Goal: Transaction & Acquisition: Subscribe to service/newsletter

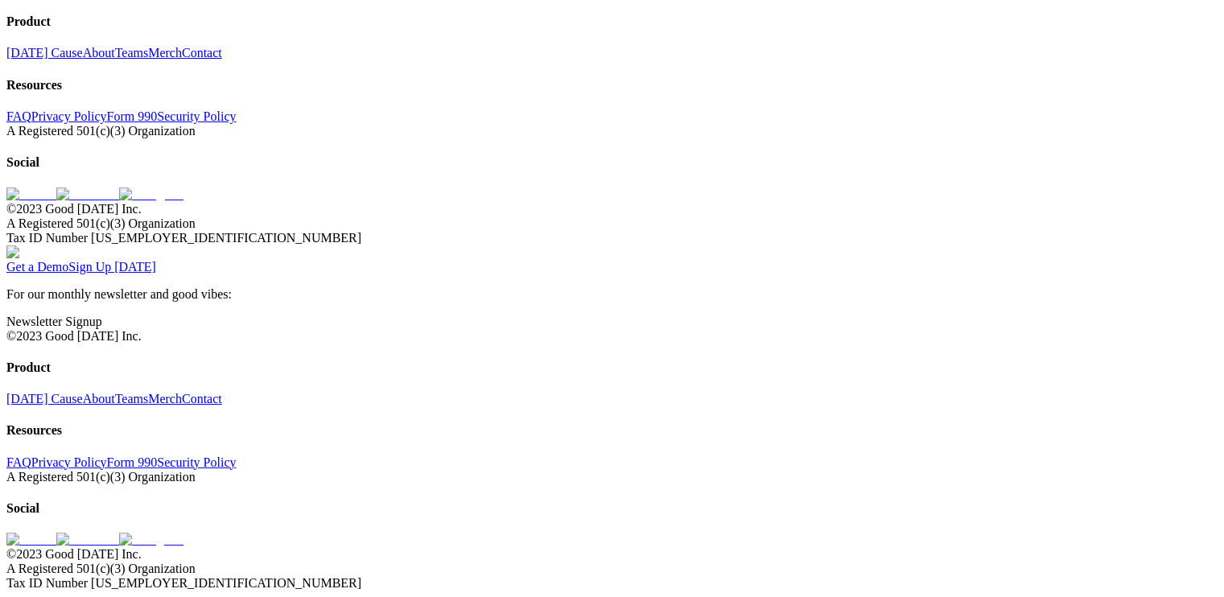
scroll to position [5075, 0]
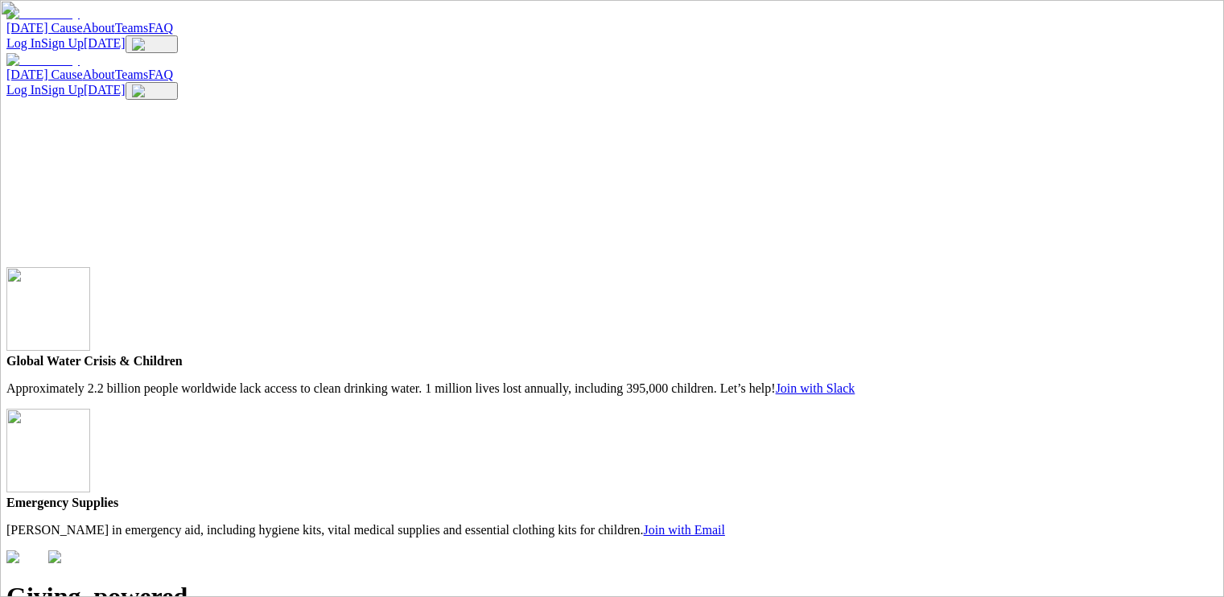
scroll to position [5469, 0]
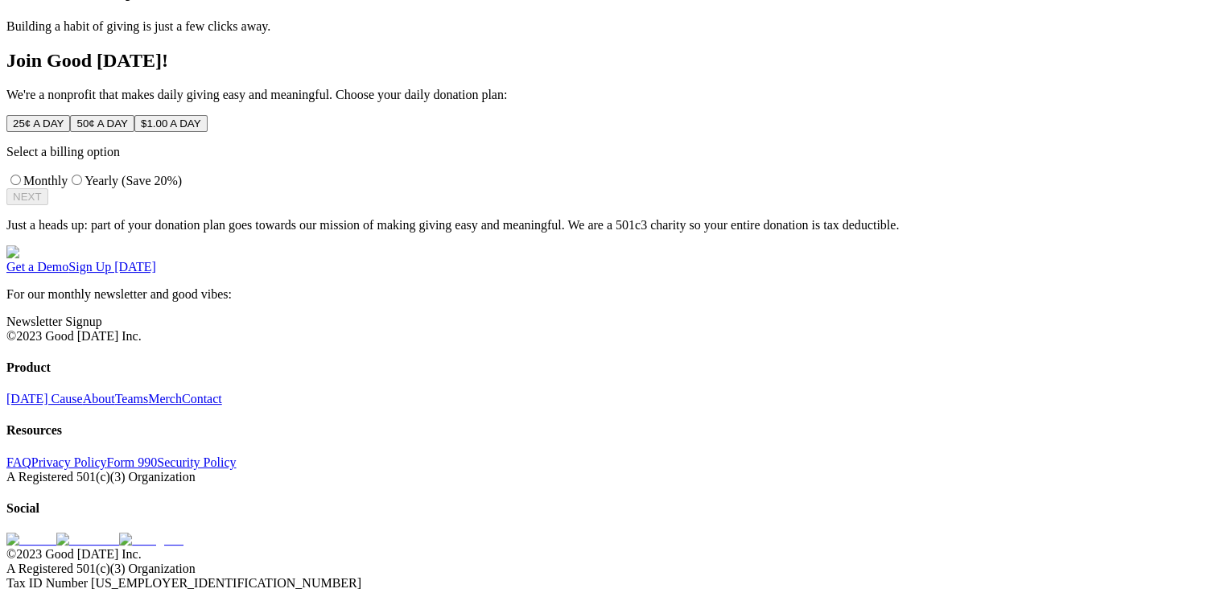
scroll to position [792, 0]
click at [349, 274] on div "Get a Demo Sign Up Today" at bounding box center [611, 267] width 1211 height 14
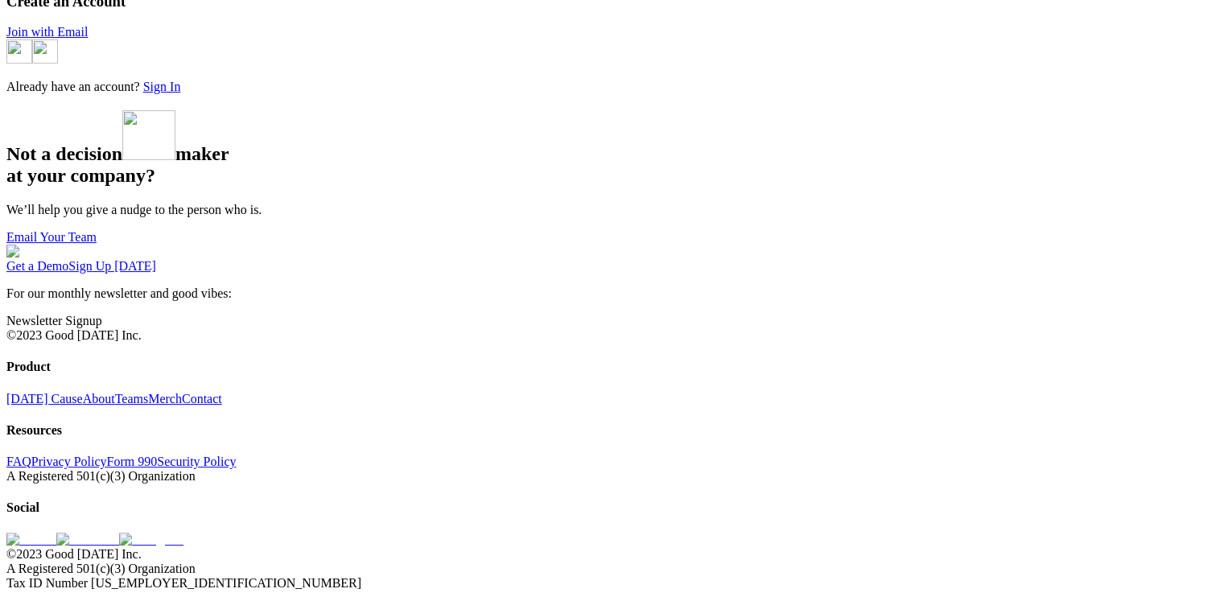
scroll to position [780, 0]
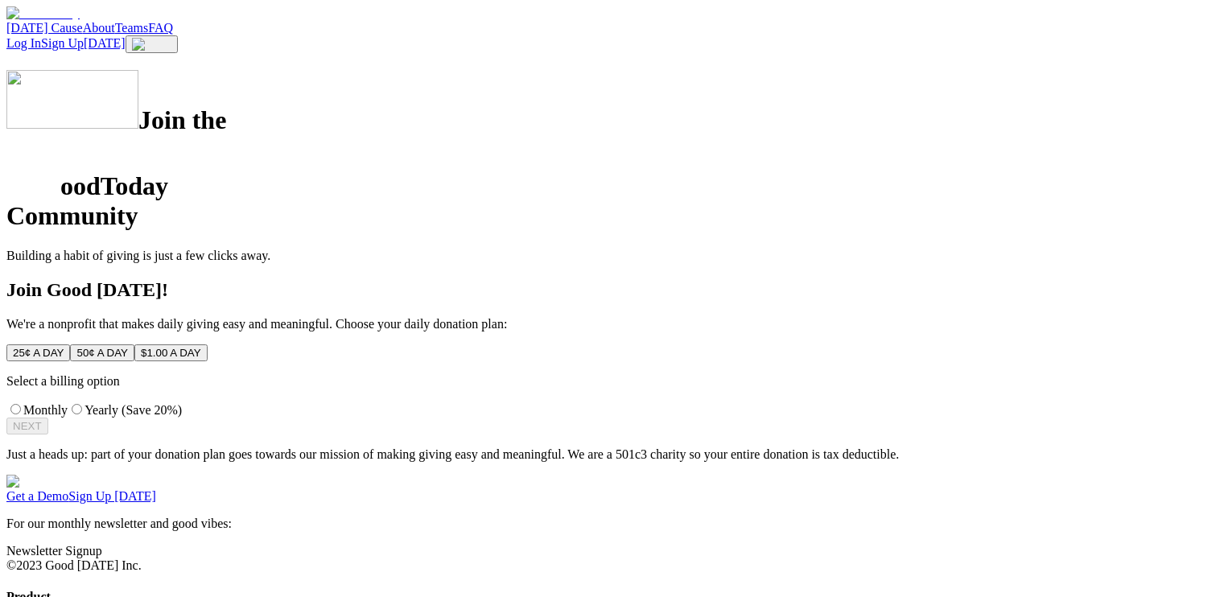
scroll to position [792, 0]
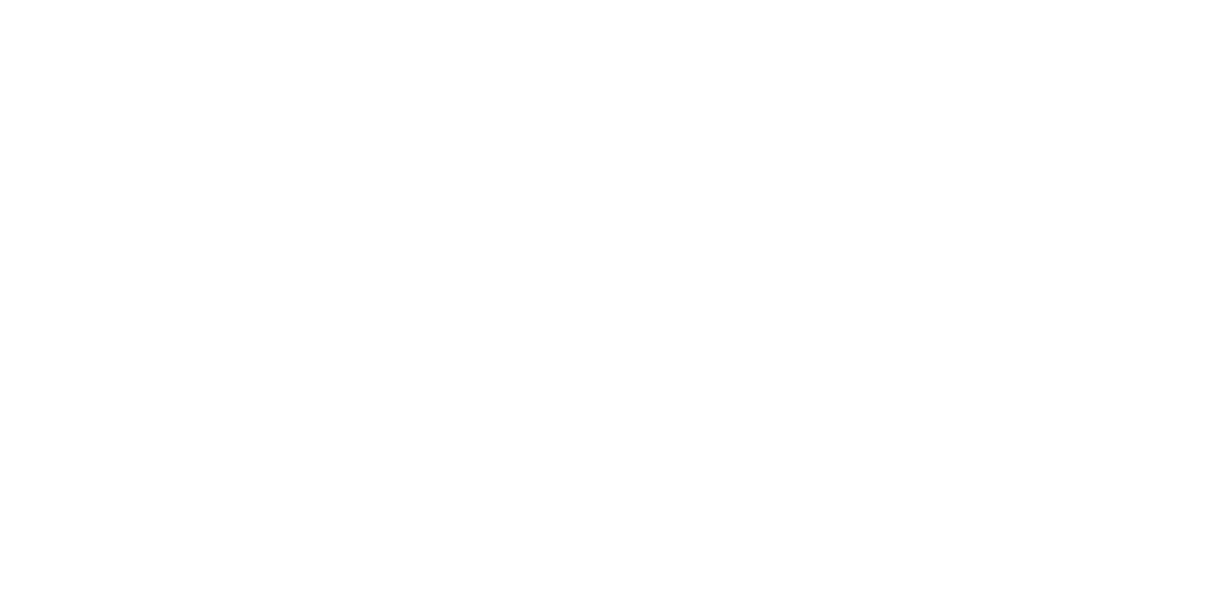
scroll to position [5160, 0]
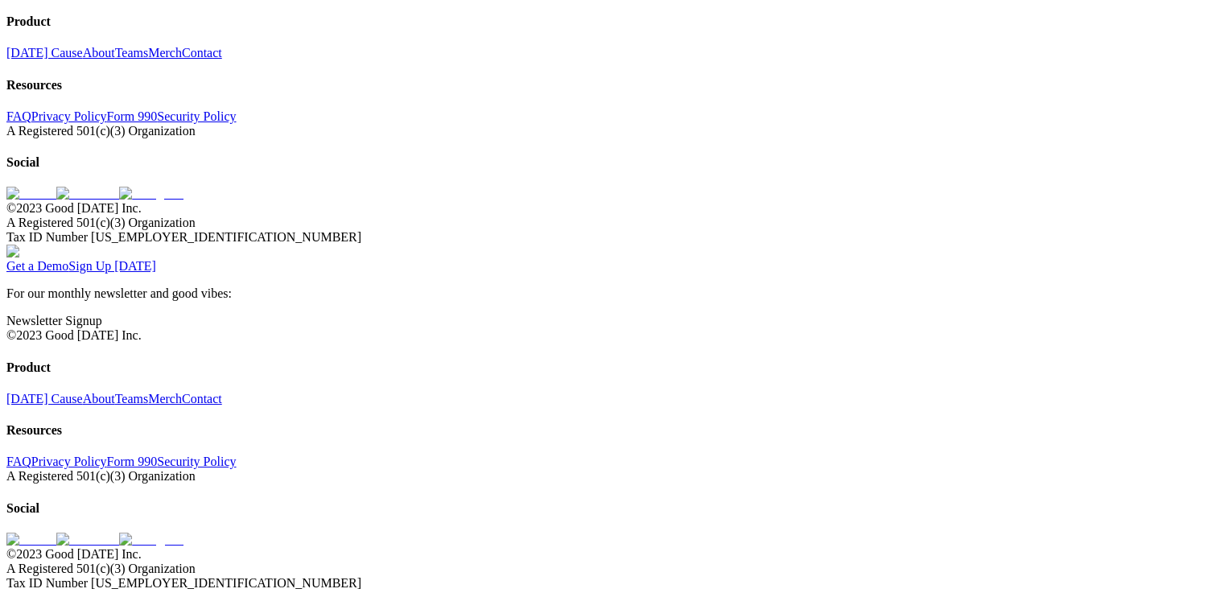
scroll to position [4763, 0]
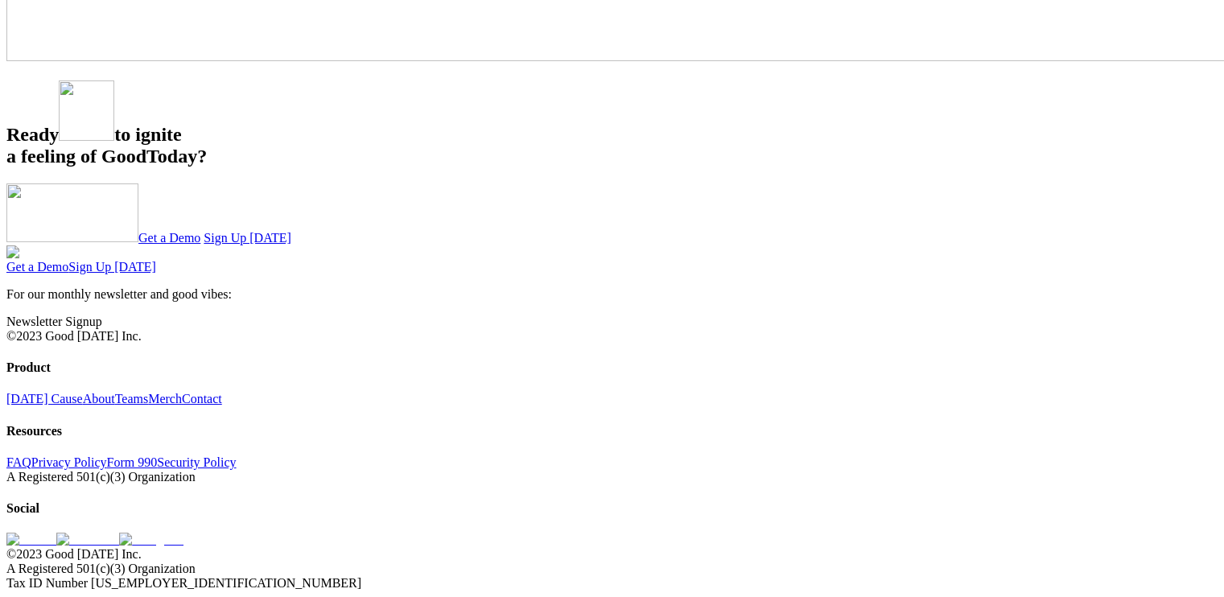
scroll to position [4444, 0]
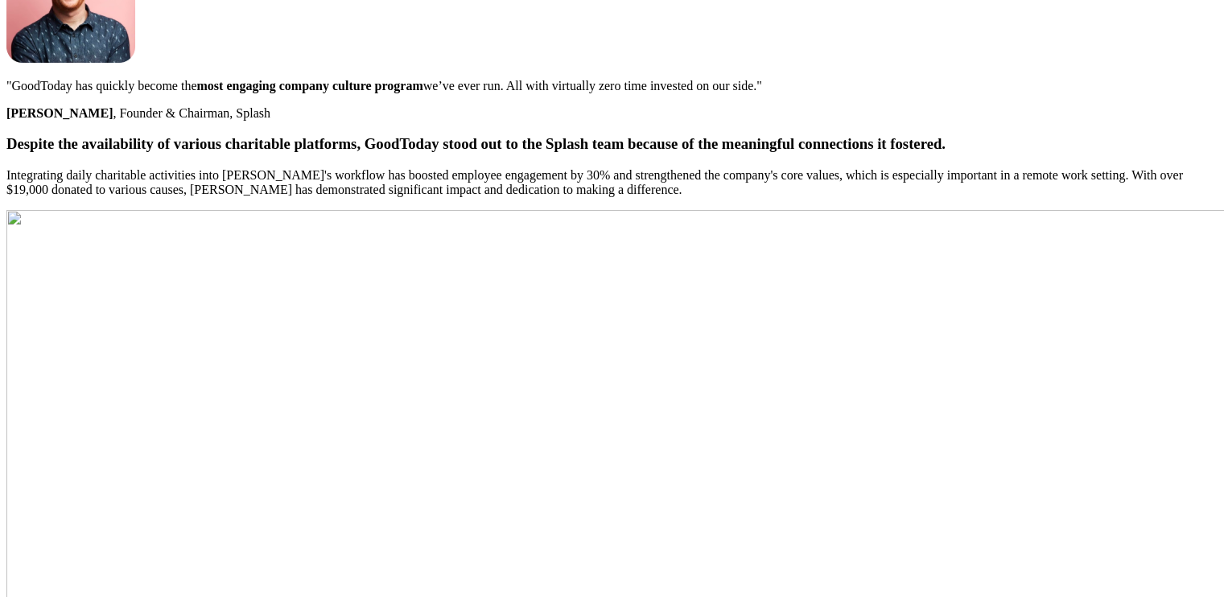
scroll to position [3710, 0]
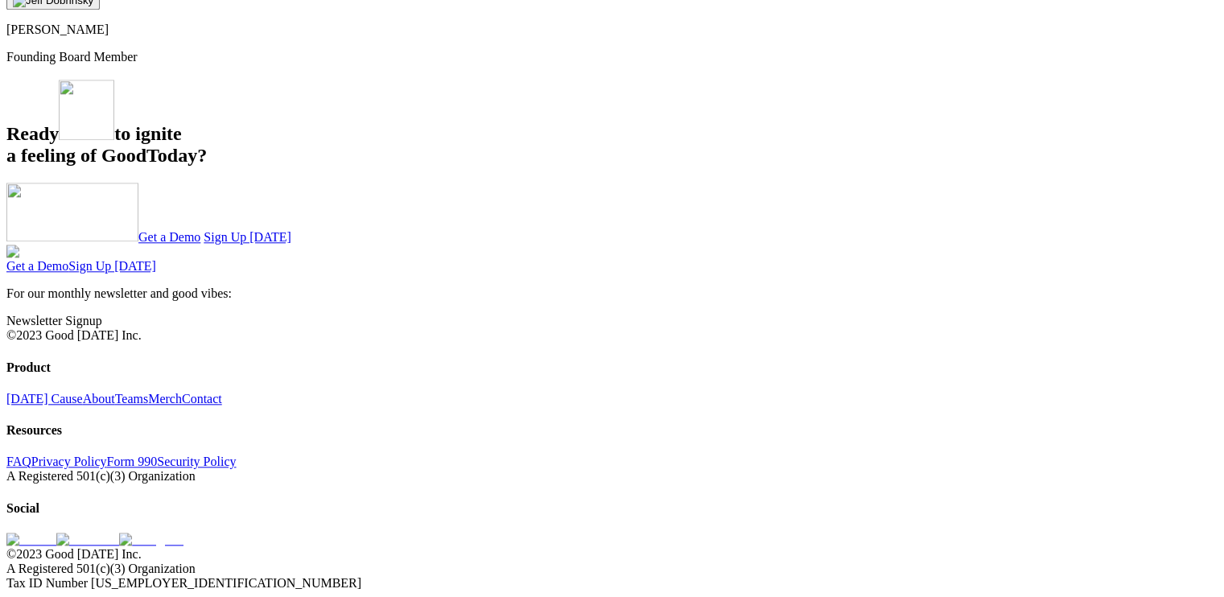
scroll to position [3708, 0]
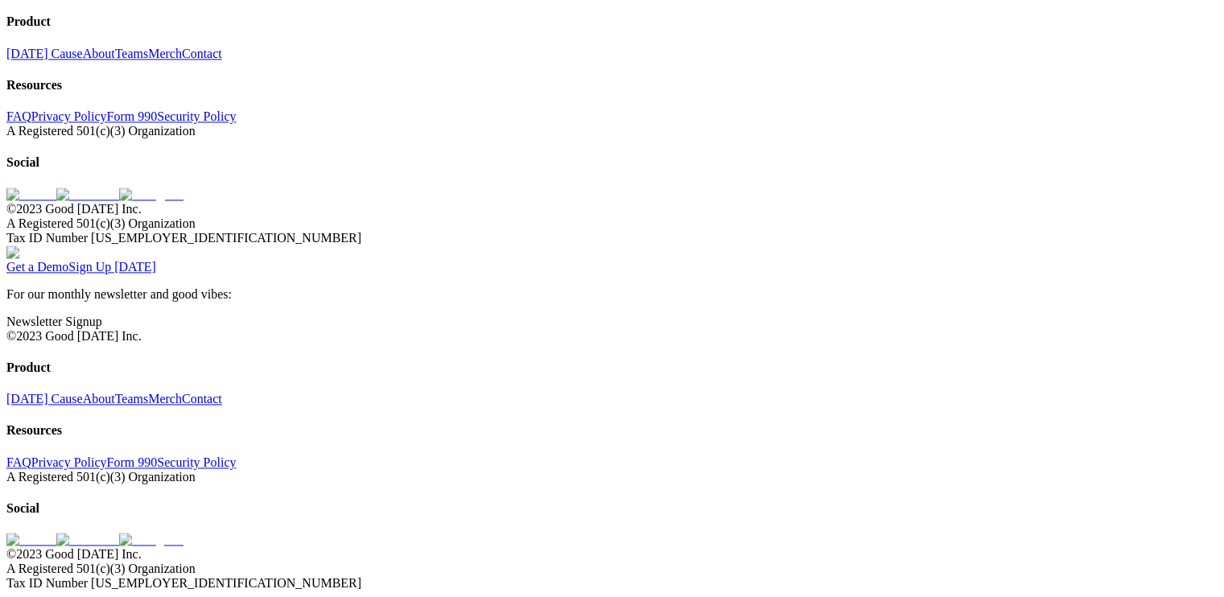
scroll to position [5109, 0]
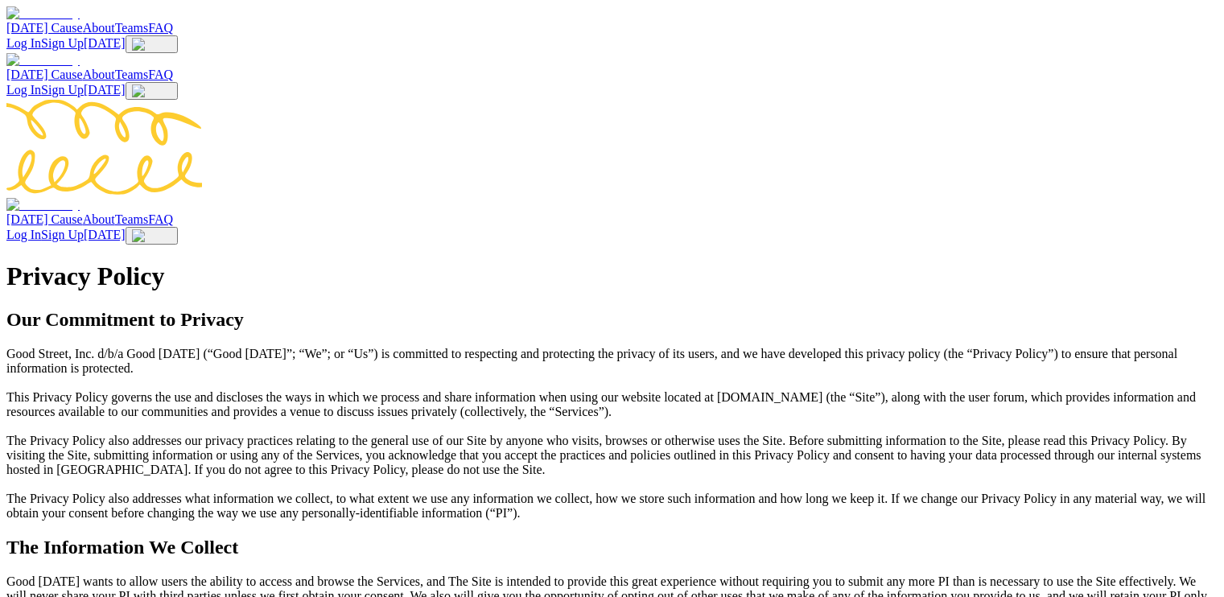
scroll to position [4791, 0]
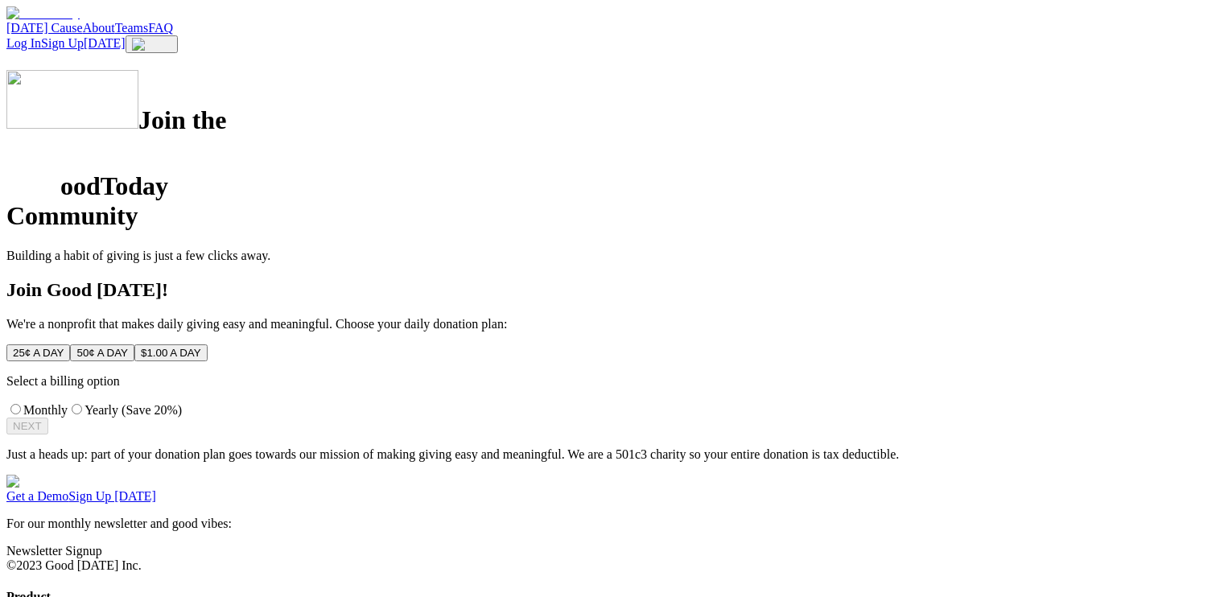
scroll to position [402, 0]
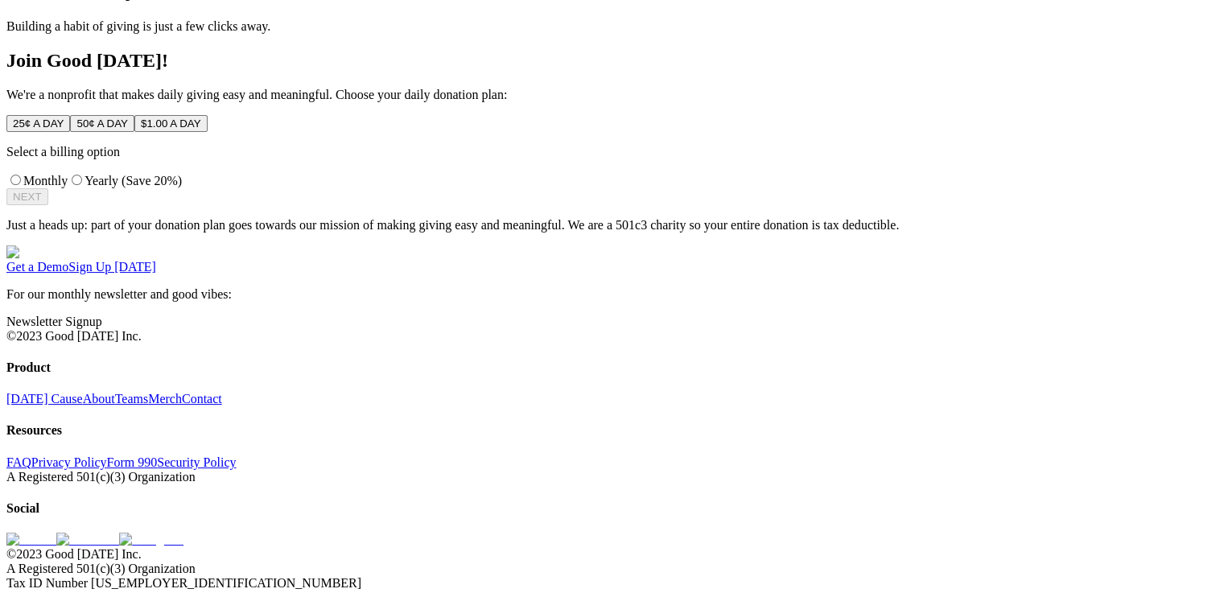
scroll to position [792, 0]
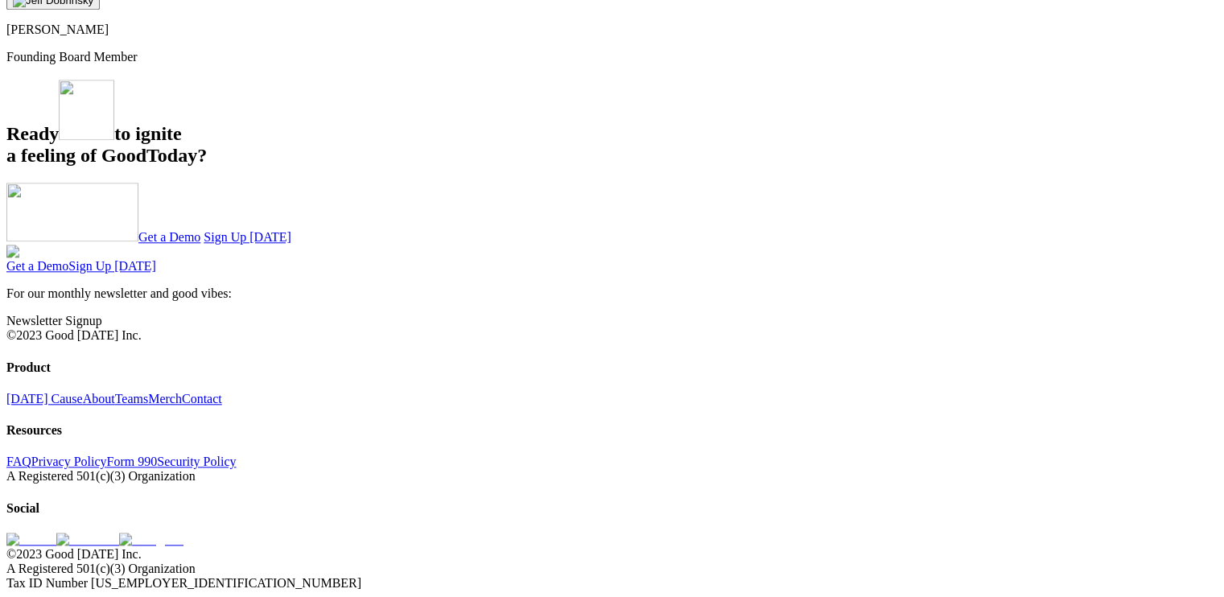
scroll to position [3708, 0]
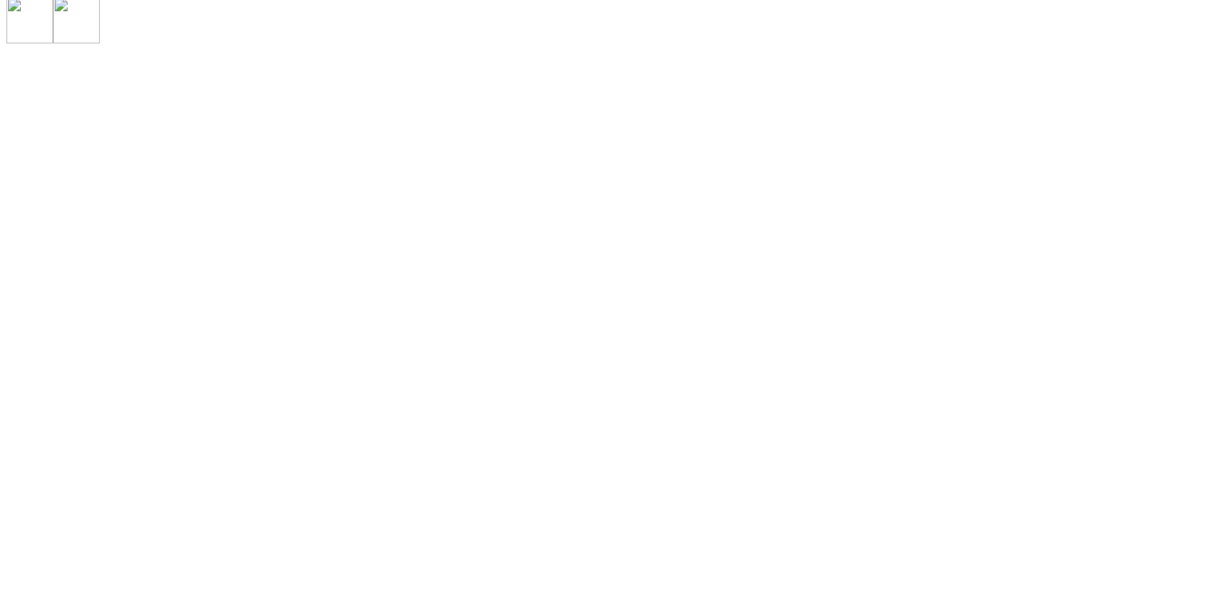
scroll to position [5479, 0]
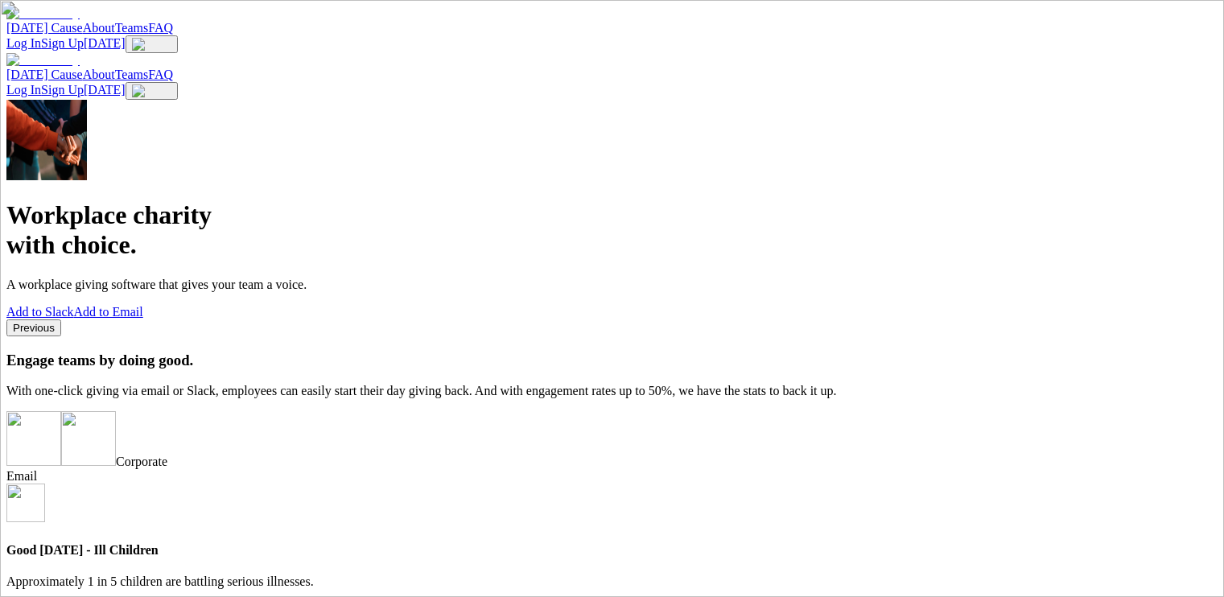
scroll to position [5160, 0]
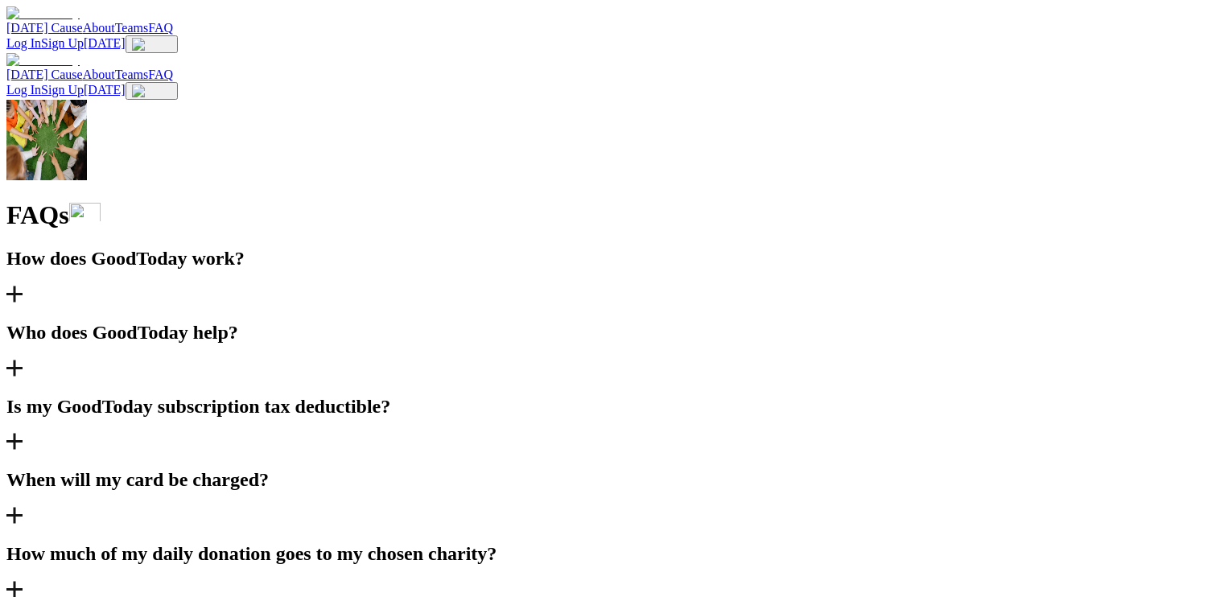
scroll to position [1899, 0]
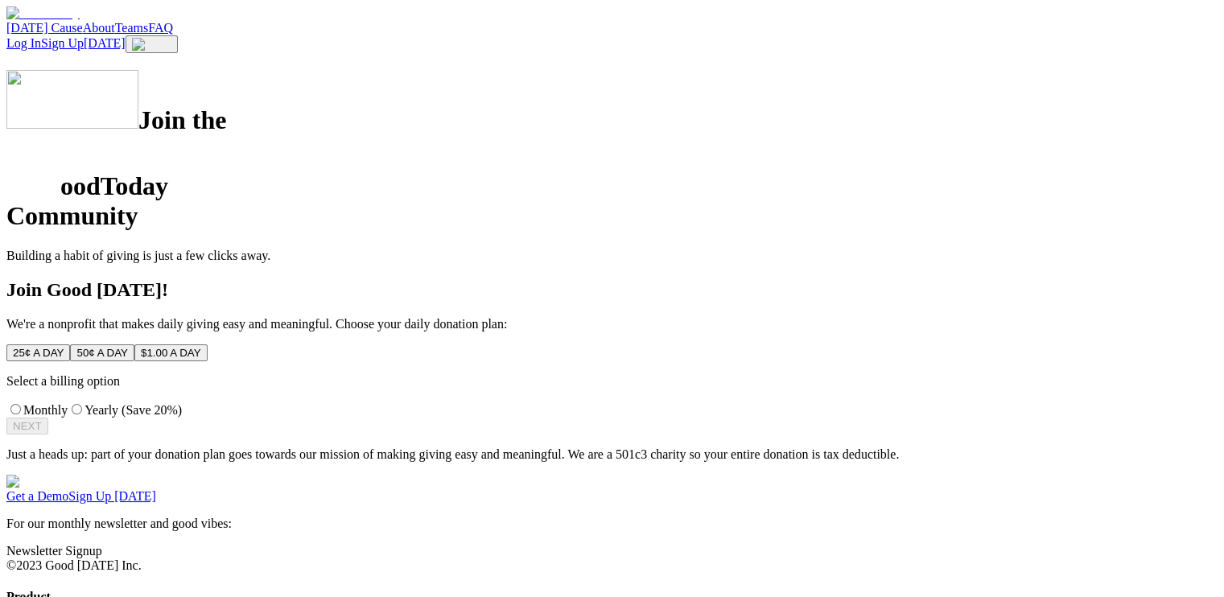
click at [427, 176] on div "Join the oodToday Community Building a habit of giving is just a few clicks awa…" at bounding box center [611, 166] width 1211 height 192
click at [359, 131] on div "Join the oodToday Community Building a habit of giving is just a few clicks awa…" at bounding box center [611, 166] width 1211 height 192
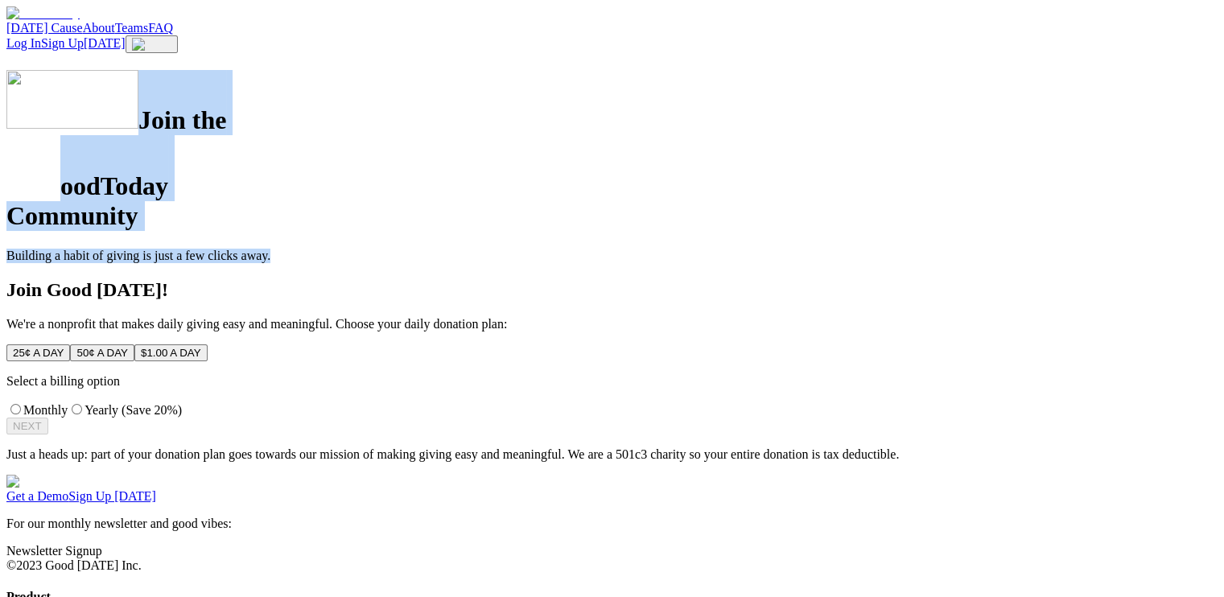
drag, startPoint x: 360, startPoint y: 443, endPoint x: 22, endPoint y: 241, distance: 393.4
click at [22, 241] on div "Join the oodToday Community Building a habit of giving is just a few clicks awa…" at bounding box center [611, 166] width 1211 height 192
copy div "Join the oodToday Community Building a habit of giving is just a few clicks awa…"
click at [393, 138] on div "Join the oodToday Community Building a habit of giving is just a few clicks awa…" at bounding box center [611, 166] width 1211 height 192
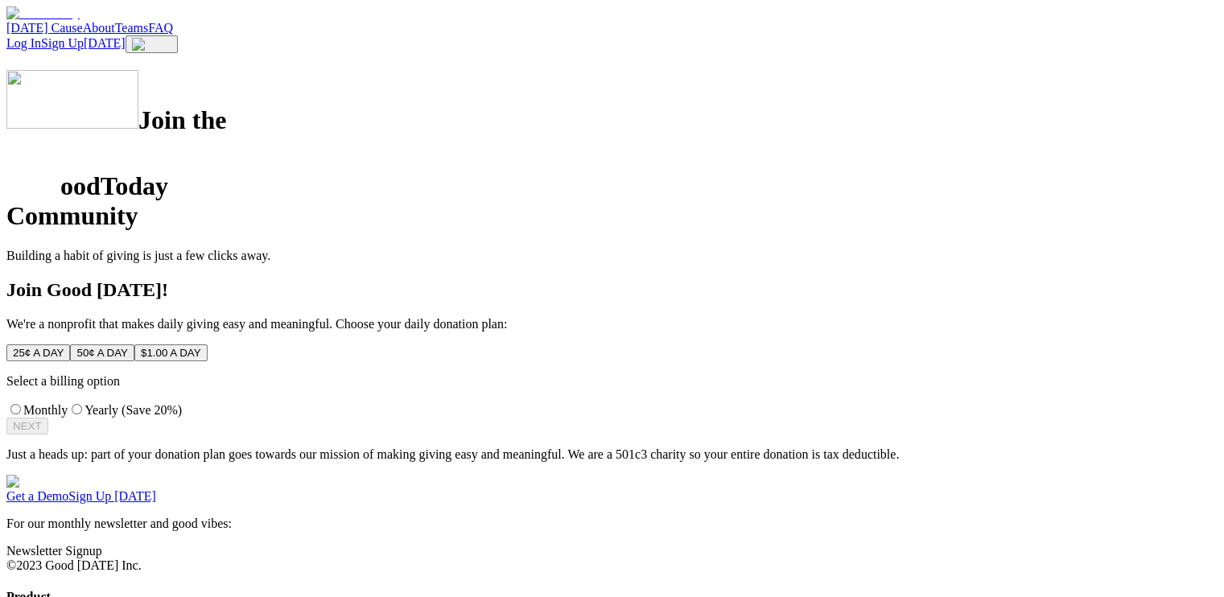
click at [247, 126] on div "Join the oodToday Community Building a habit of giving is just a few clicks awa…" at bounding box center [611, 166] width 1211 height 192
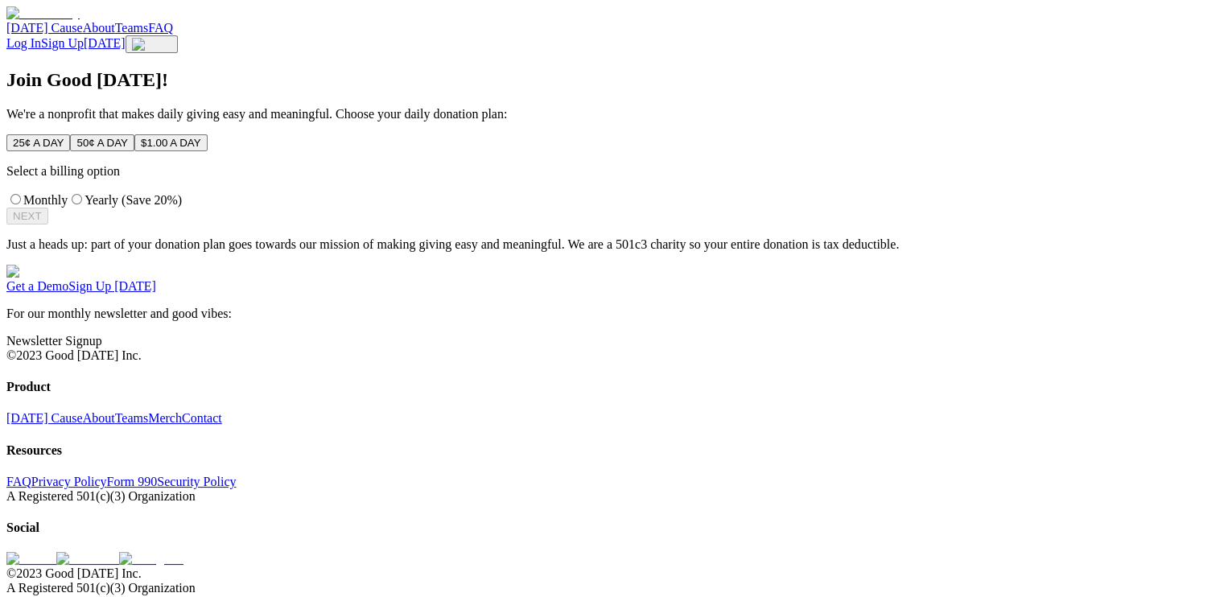
click at [70, 151] on button "25¢ A DAY" at bounding box center [38, 142] width 64 height 17
drag, startPoint x: 347, startPoint y: 391, endPoint x: 303, endPoint y: 385, distance: 44.7
click at [303, 252] on div "Join Good Today! We're a nonprofit that makes daily giving easy and meaningful.…" at bounding box center [611, 160] width 1211 height 183
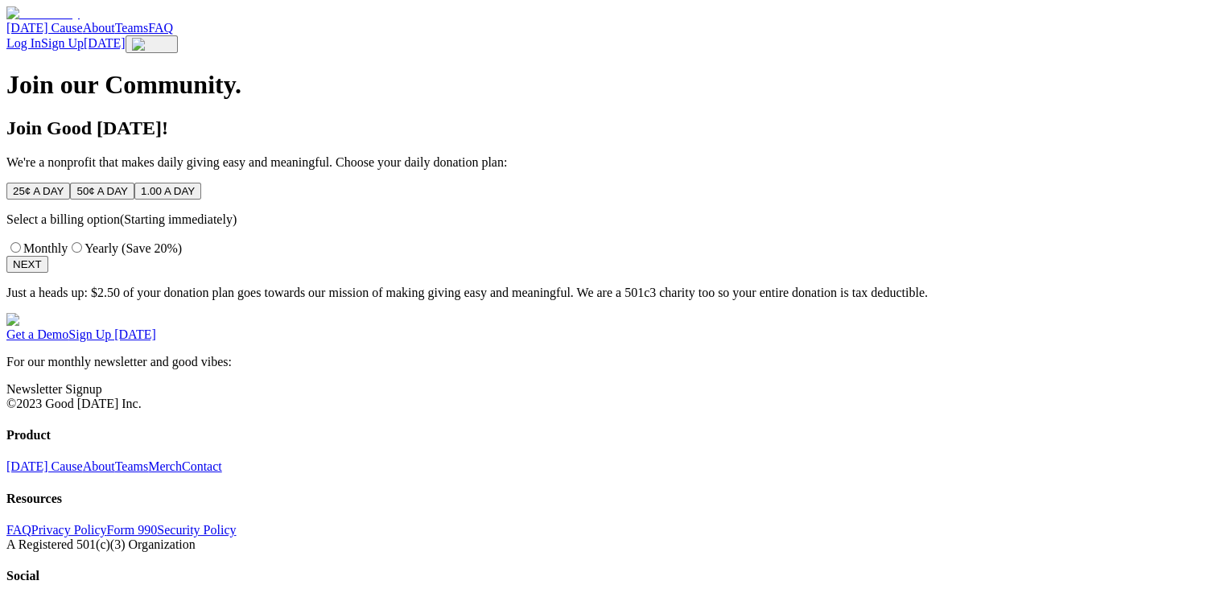
click at [305, 70] on div at bounding box center [611, 70] width 1211 height 0
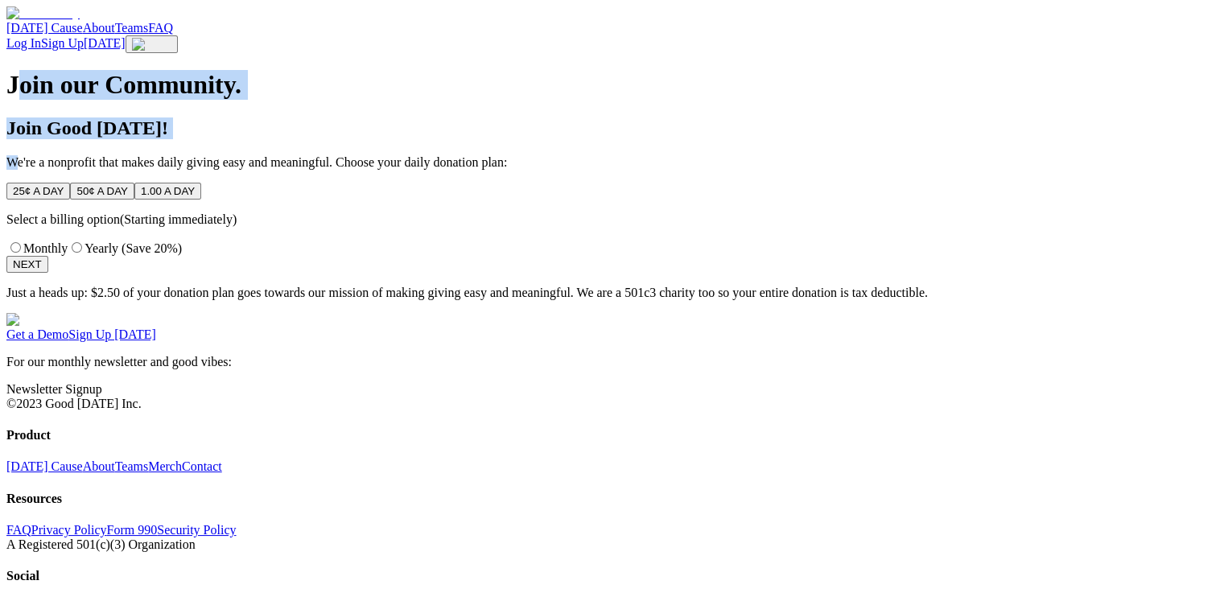
drag, startPoint x: 353, startPoint y: 384, endPoint x: 385, endPoint y: 433, distance: 58.3
click at [385, 299] on div "Join our Community. Join Good [DATE]! We're a nonprofit that makes daily giving…" at bounding box center [611, 184] width 1211 height 229
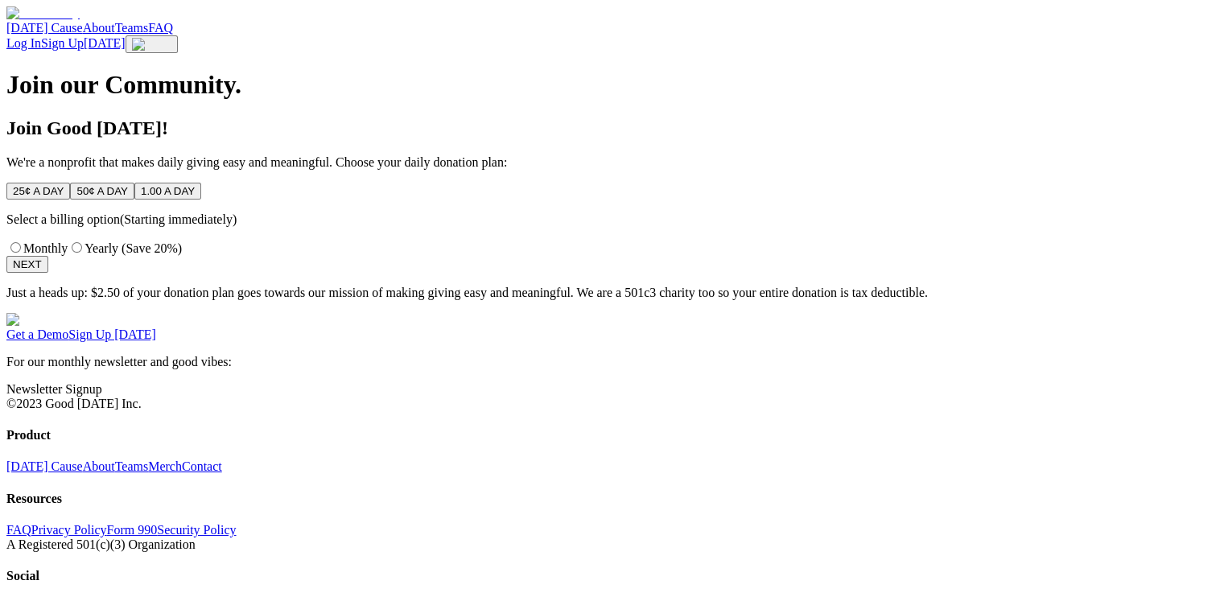
click at [283, 100] on div "Join our Community." at bounding box center [611, 85] width 1211 height 30
click at [229, 100] on div "Join our Community." at bounding box center [611, 85] width 1211 height 30
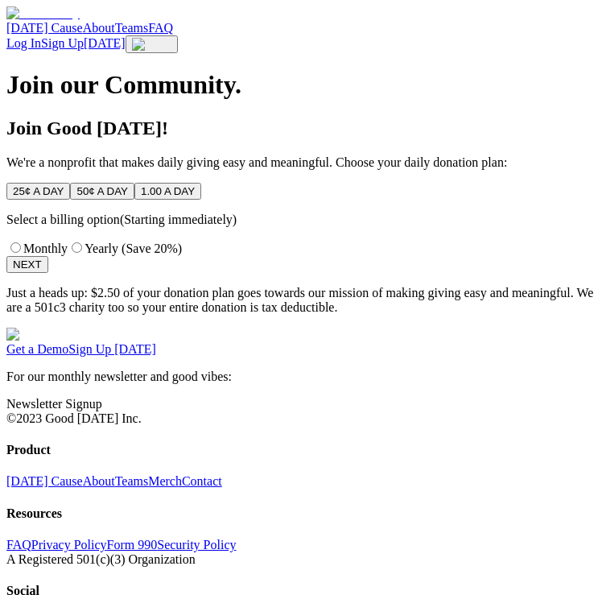
click at [480, 288] on div "Join Good [DATE]! We're a nonprofit that makes daily giving easy and meaningful…" at bounding box center [300, 216] width 589 height 197
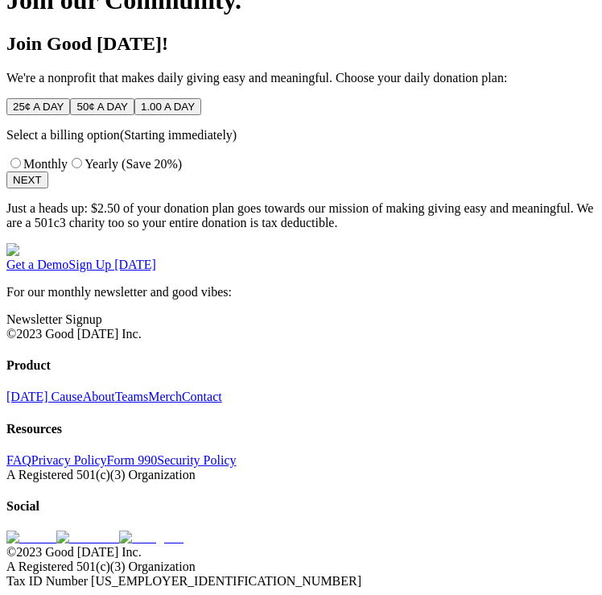
scroll to position [322, 0]
